Goal: Transaction & Acquisition: Purchase product/service

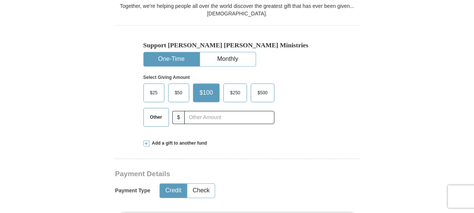
scroll to position [234, 0]
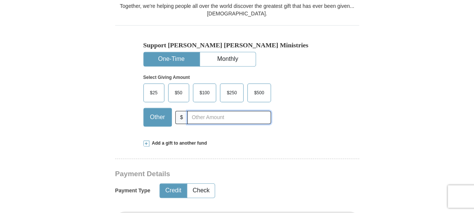
click at [237, 111] on input "text" at bounding box center [228, 117] width 83 height 13
type input "10"
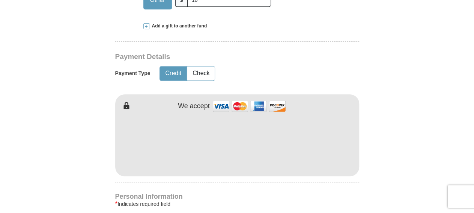
scroll to position [390, 0]
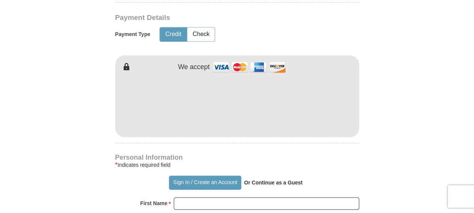
click at [208, 135] on div "[PERSON_NAME] [PERSON_NAME] Ministries Giving Together, we're helping people al…" at bounding box center [237, 189] width 244 height 782
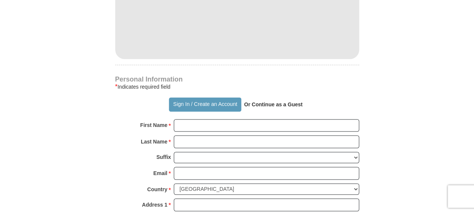
scroll to position [507, 0]
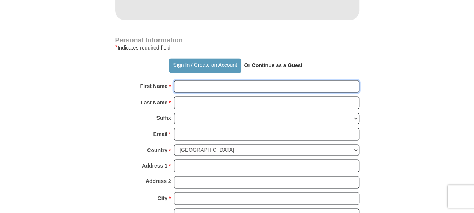
click at [211, 80] on input "First Name *" at bounding box center [266, 86] width 185 height 13
type input "LaDonald"
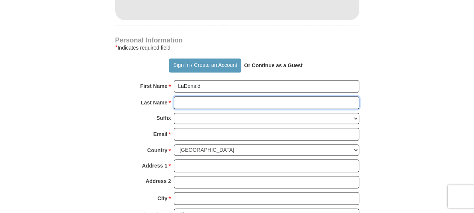
type input "[PERSON_NAME]"
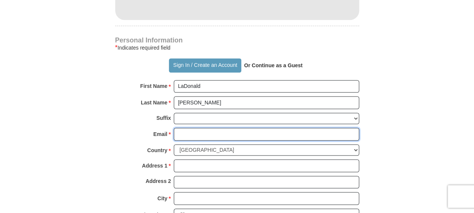
type input "[EMAIL_ADDRESS][DOMAIN_NAME]"
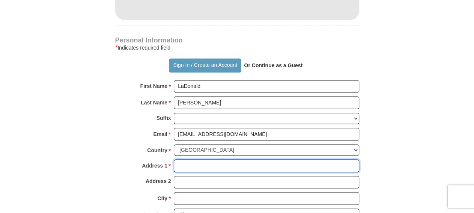
type input "[STREET_ADDRESS]"
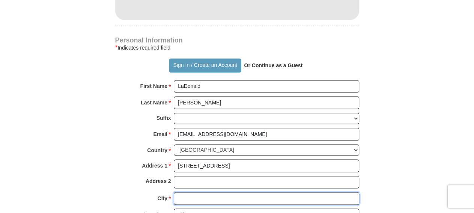
type input "Monroe"
select select "LA"
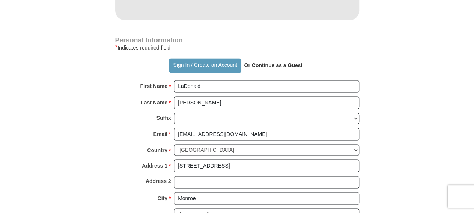
type input "71203"
type input "3186143092"
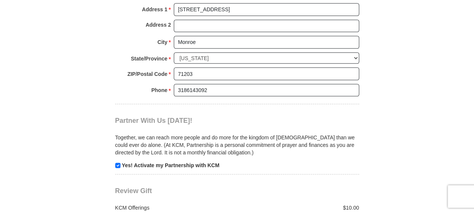
scroll to position [702, 0]
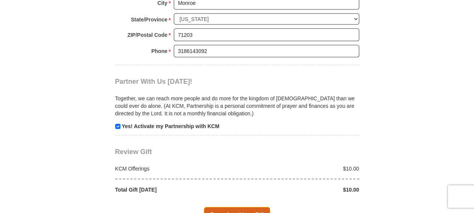
click at [237, 206] on span "Complete Your Gift" at bounding box center [237, 214] width 66 height 16
